Goal: Information Seeking & Learning: Learn about a topic

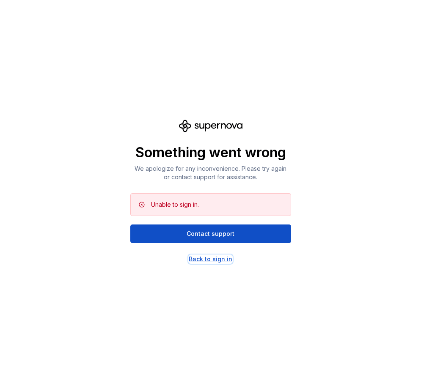
click at [208, 260] on div "Back to sign in" at bounding box center [211, 259] width 44 height 8
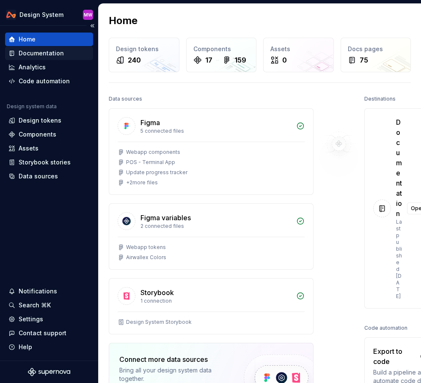
click at [54, 55] on div "Documentation" at bounding box center [41, 53] width 45 height 8
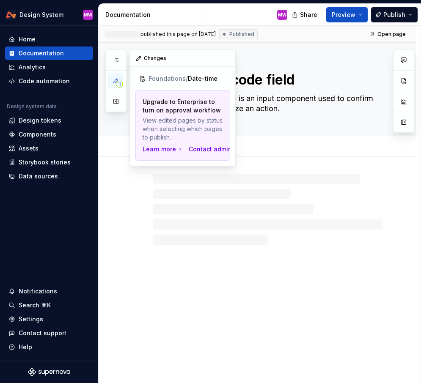
click at [115, 80] on icon "button" at bounding box center [116, 80] width 7 height 7
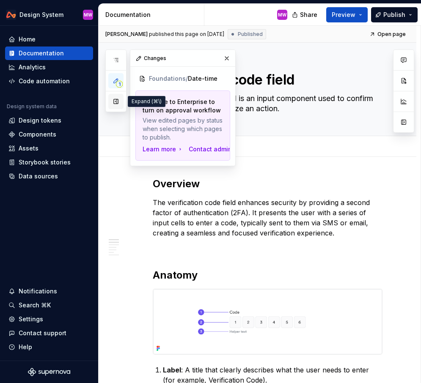
click at [114, 105] on button "button" at bounding box center [115, 101] width 15 height 15
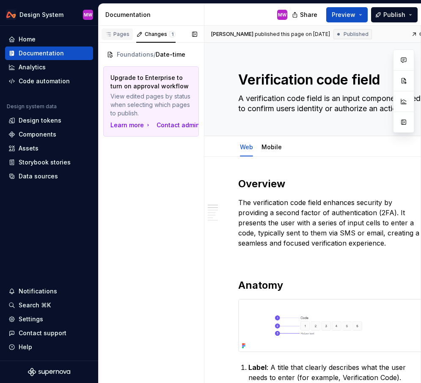
click at [124, 35] on div "Pages" at bounding box center [117, 34] width 25 height 7
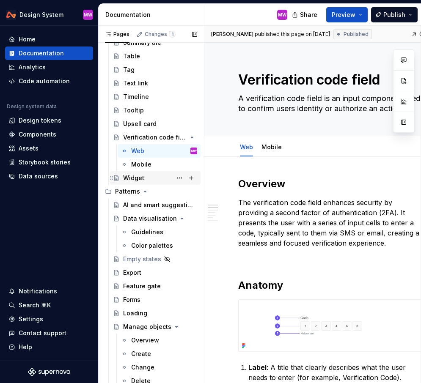
scroll to position [556, 0]
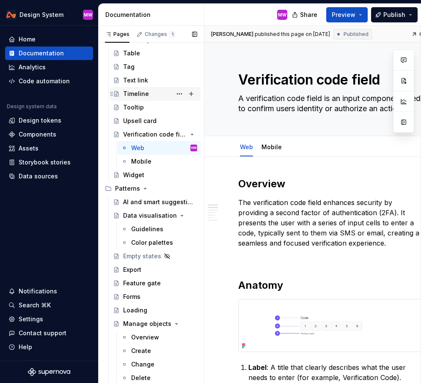
click at [143, 91] on div "Timeline" at bounding box center [136, 94] width 26 height 8
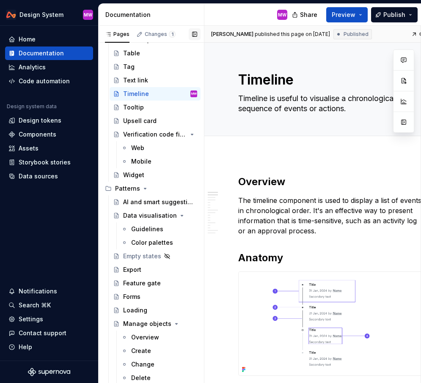
click at [194, 35] on button "button" at bounding box center [195, 34] width 12 height 12
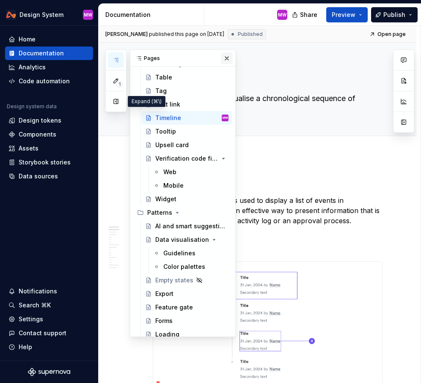
click at [228, 58] on button "button" at bounding box center [227, 58] width 12 height 12
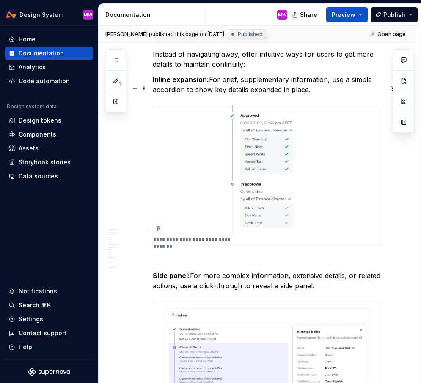
scroll to position [3047, 0]
type textarea "*"
